Goal: Book appointment/travel/reservation

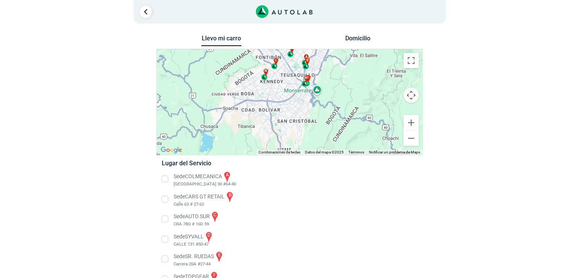
drag, startPoint x: 300, startPoint y: 121, endPoint x: 317, endPoint y: 68, distance: 55.6
click at [317, 68] on div "a b c d e f g" at bounding box center [290, 102] width 266 height 106
click at [416, 125] on button "Ampliar" at bounding box center [411, 122] width 15 height 15
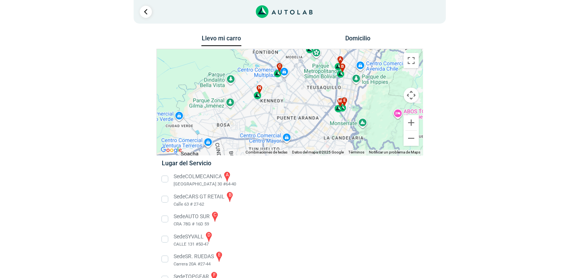
drag, startPoint x: 260, startPoint y: 76, endPoint x: 278, endPoint y: 119, distance: 46.8
click at [278, 119] on div "a b c d e f g" at bounding box center [290, 102] width 266 height 106
click at [411, 124] on button "Ampliar" at bounding box center [411, 122] width 15 height 15
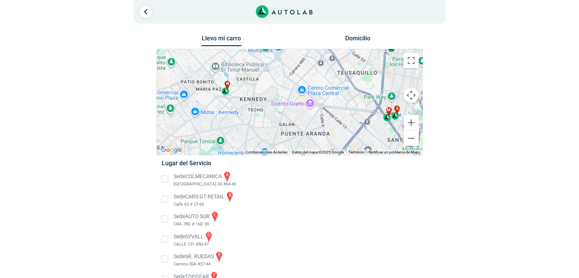
click at [227, 94] on div "n" at bounding box center [226, 88] width 9 height 14
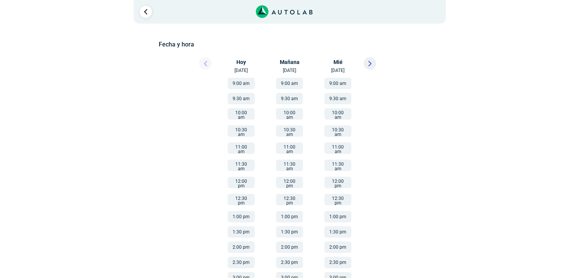
scroll to position [108, 0]
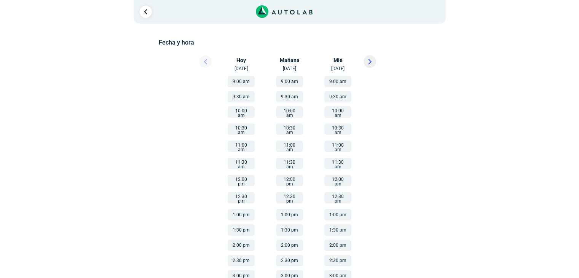
click at [289, 144] on button "11:00 am" at bounding box center [289, 146] width 27 height 11
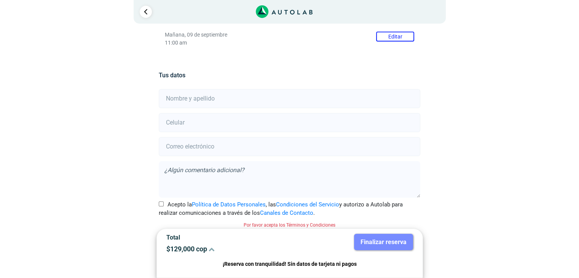
scroll to position [136, 0]
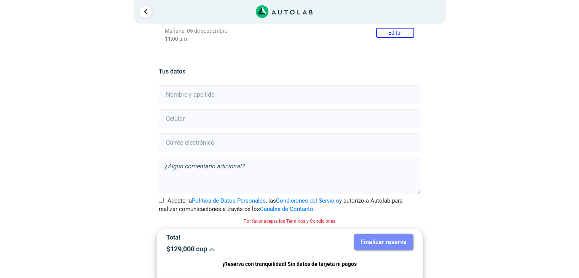
click at [251, 97] on input "text" at bounding box center [290, 94] width 262 height 19
type input "[PERSON_NAME] [PERSON_NAME] [PERSON_NAME]"
type input "3133582570"
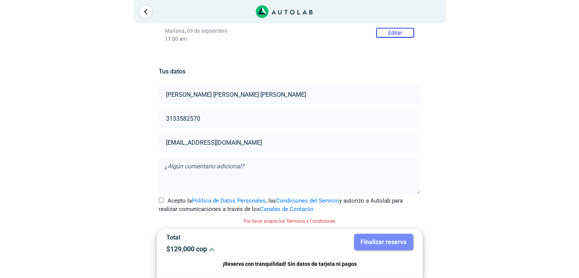
type input "[EMAIL_ADDRESS][DOMAIN_NAME]"
click at [167, 198] on label "Acepto la Política de Datos Personales , las Condiciones del Servicio y autoriz…" at bounding box center [290, 205] width 262 height 17
click at [164, 198] on input "Acepto la Política de Datos Personales , las Condiciones del Servicio y autoriz…" at bounding box center [161, 200] width 5 height 5
checkbox input "true"
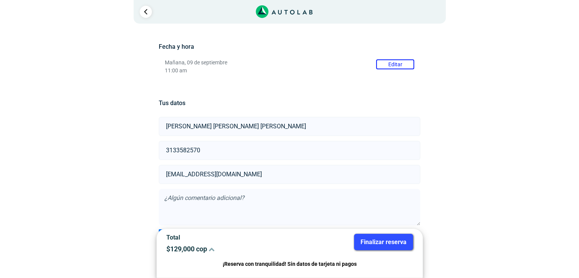
scroll to position [125, 0]
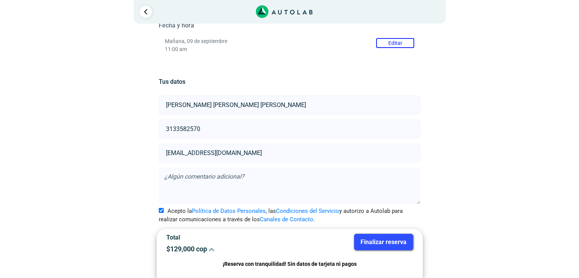
click at [396, 244] on button "Finalizar reserva" at bounding box center [383, 242] width 59 height 16
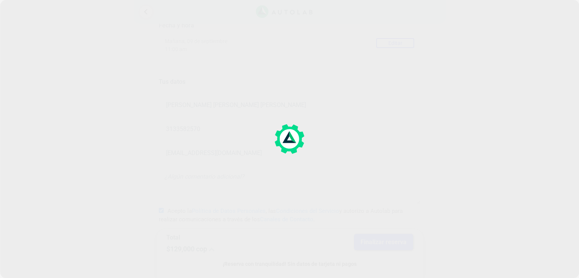
scroll to position [0, 0]
